Goal: Information Seeking & Learning: Learn about a topic

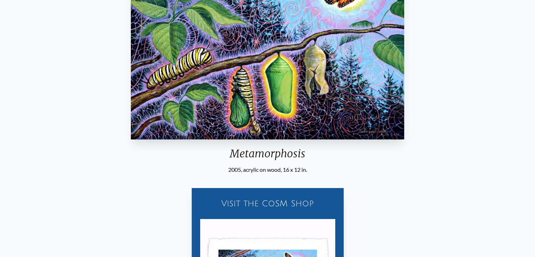
scroll to position [134, 0]
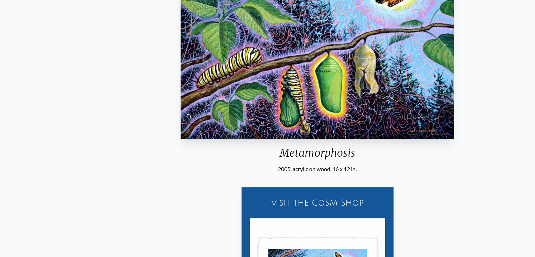
click at [281, 153] on div "Metamorphosis" at bounding box center [317, 155] width 279 height 18
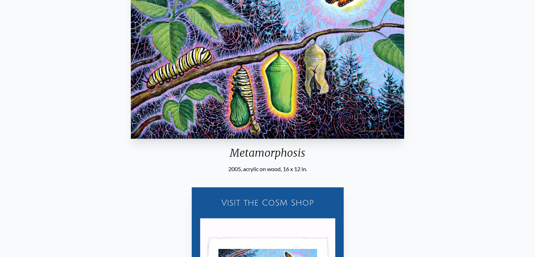
click at [281, 153] on div "Metamorphosis" at bounding box center [267, 155] width 279 height 18
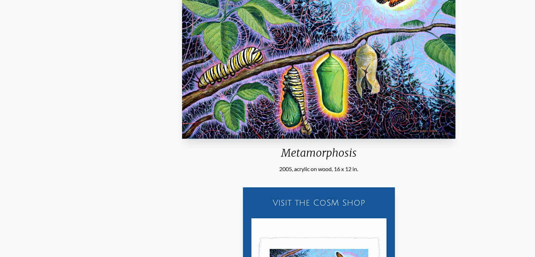
click at [280, 155] on div "Metamorphosis" at bounding box center [318, 155] width 279 height 18
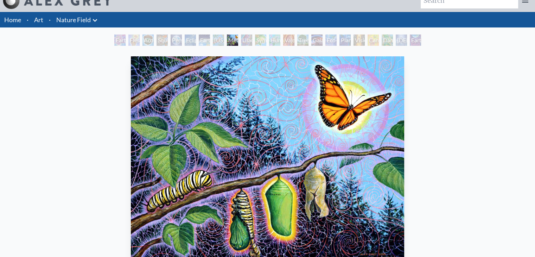
scroll to position [0, 0]
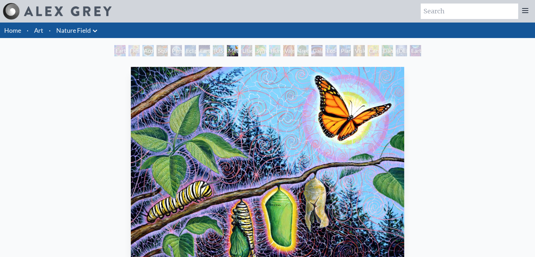
click at [340, 136] on img "9 / 22" at bounding box center [267, 169] width 273 height 205
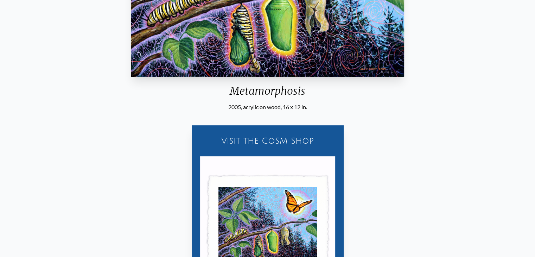
scroll to position [193, 0]
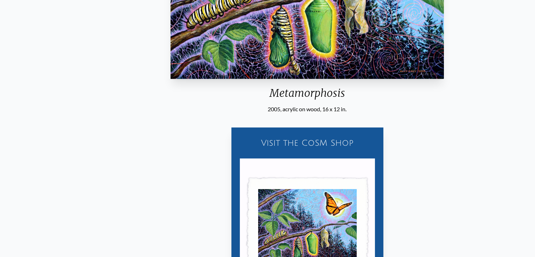
click at [269, 91] on div "Metamorphosis" at bounding box center [307, 96] width 279 height 18
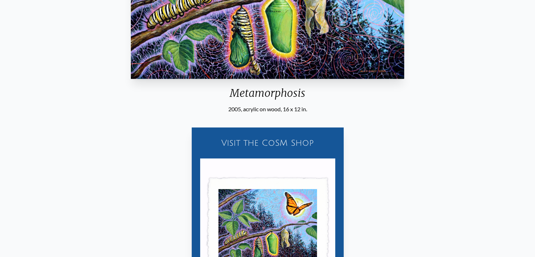
click at [269, 91] on div "Metamorphosis" at bounding box center [267, 96] width 279 height 18
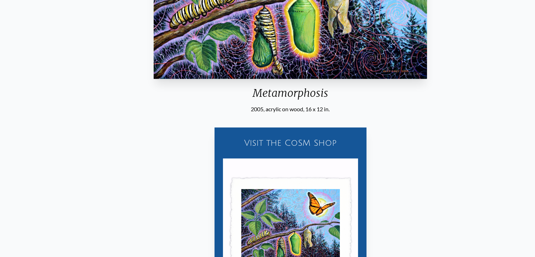
click at [292, 97] on div "Metamorphosis" at bounding box center [290, 96] width 279 height 18
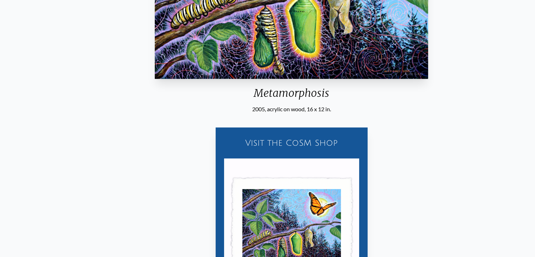
click at [239, 165] on div "Metamorphosis 2005, acrylic on wood, 16 x 12 in. Visit the CoSM Shop Metamorpho…" at bounding box center [292, 96] width 524 height 451
